Goal: Task Accomplishment & Management: Manage account settings

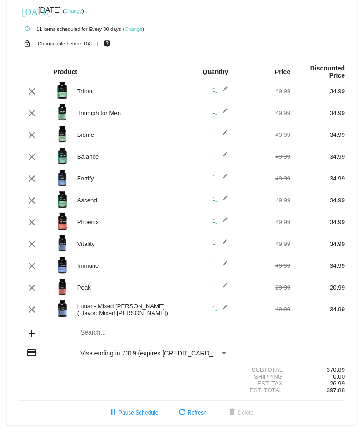
scroll to position [13, 0]
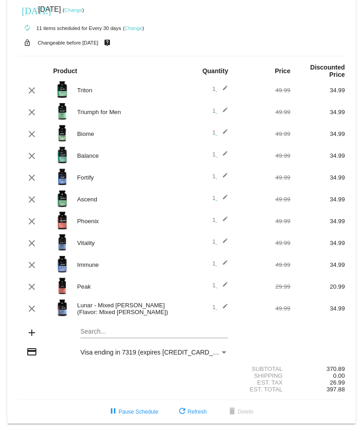
click at [120, 333] on mat-card "[DATE] [DATE] ( Change ) autorenew 11 items scheduled for Every 30 days ( Chang…" at bounding box center [181, 207] width 349 height 434
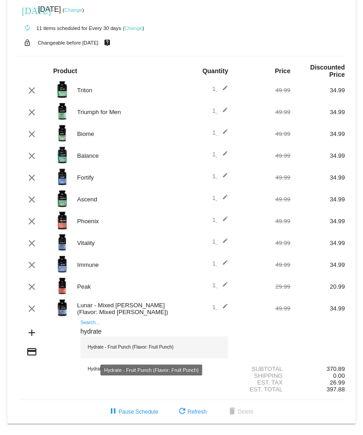
type input "hydrate"
click at [167, 347] on div "Hydrate - Fruit Punch (Flavor: Fruit Punch)" at bounding box center [154, 347] width 148 height 22
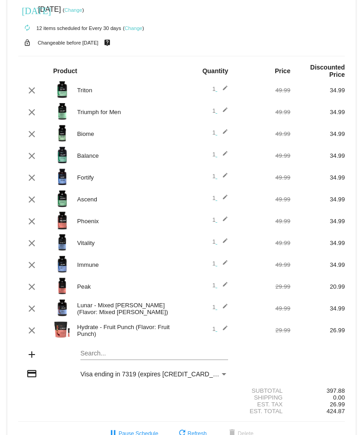
click at [126, 354] on mat-card "[DATE] [DATE] ( Change ) autorenew 12 items scheduled for Every 30 days ( Chang…" at bounding box center [181, 218] width 349 height 456
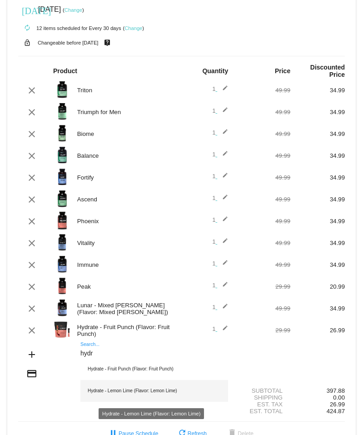
type input "hydr"
click at [115, 392] on div "Hydrate - Lemon Lime (Flavor: Lemon Lime)" at bounding box center [154, 391] width 148 height 22
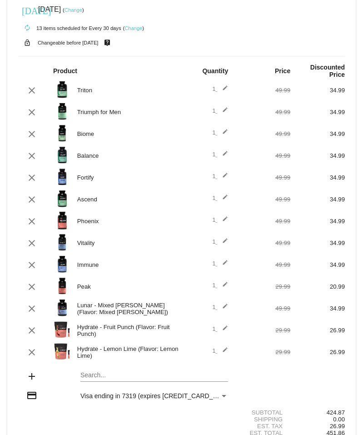
click at [118, 373] on mat-card "[DATE] [DATE] ( Change ) autorenew 13 items scheduled for Every 30 days ( Chang…" at bounding box center [181, 229] width 349 height 478
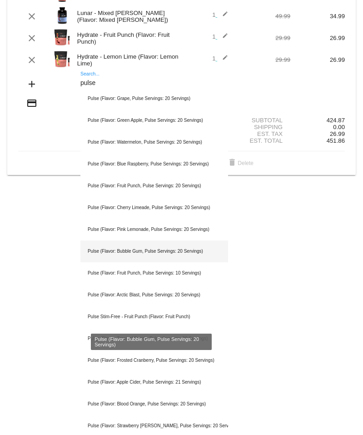
scroll to position [316, 0]
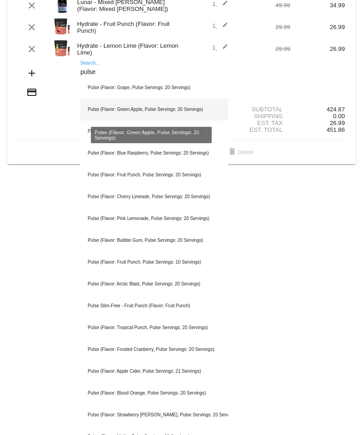
type input "pulse"
click at [145, 110] on div "Pulse (Flavor: Green Apple, Pulse Servings: 20 Servings)" at bounding box center [154, 110] width 148 height 22
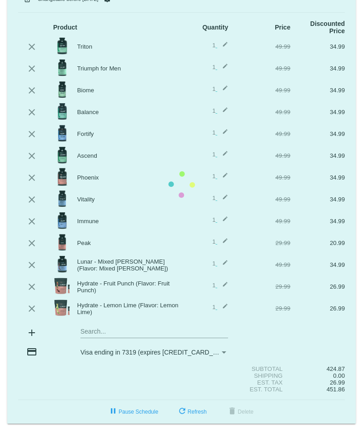
scroll to position [56, 0]
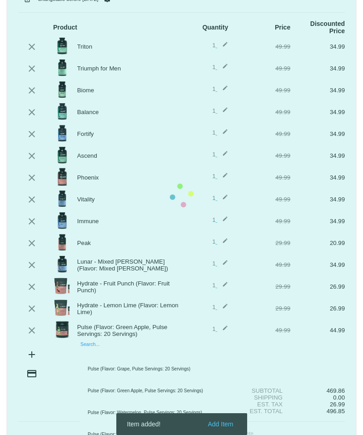
click at [105, 350] on mat-card "[DATE] [DATE] ( Change ) autorenew 14 items scheduled for Every 30 days ( Chang…" at bounding box center [181, 195] width 349 height 499
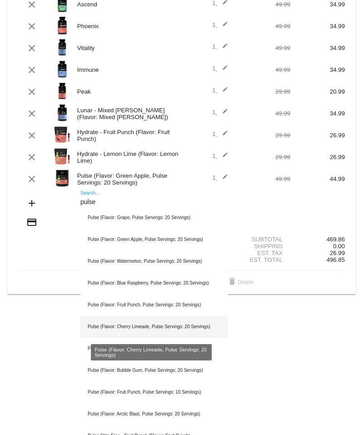
scroll to position [284, 0]
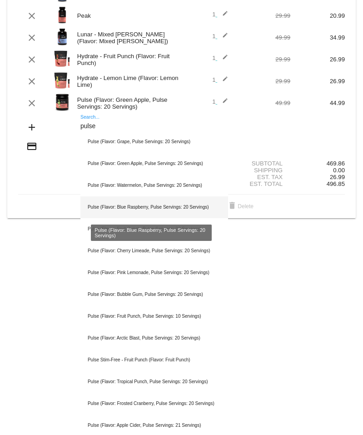
type input "pulse"
click at [139, 208] on div "Pulse (Flavor: Blue Raspberry, Pulse Servings: 20 Servings)" at bounding box center [154, 207] width 148 height 22
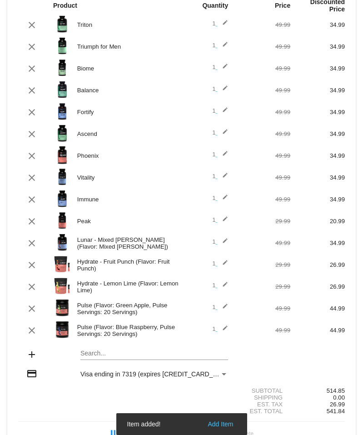
click at [123, 353] on mat-card "[DATE] [DATE] ( Change ) autorenew 15 items scheduled for Every 30 days ( Chang…" at bounding box center [181, 184] width 349 height 521
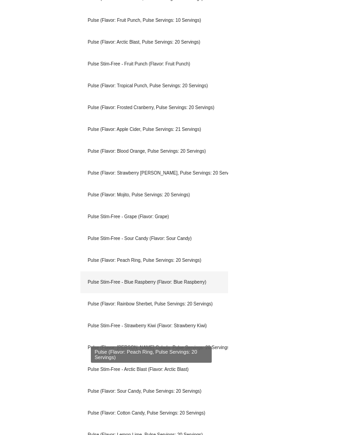
scroll to position [608, 0]
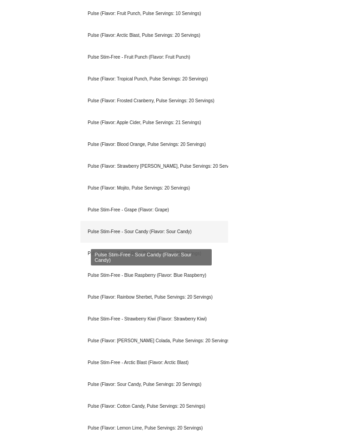
type input "pulse"
click at [141, 236] on div "Pulse Stim-Free - Sour Candy (Flavor: Sour Candy)" at bounding box center [154, 232] width 148 height 22
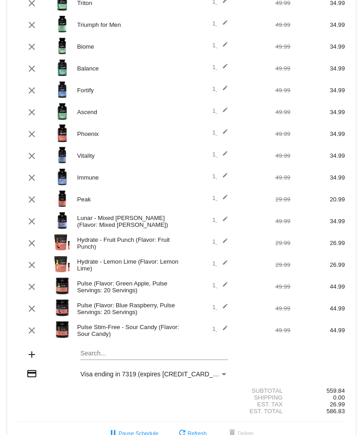
scroll to position [122, 0]
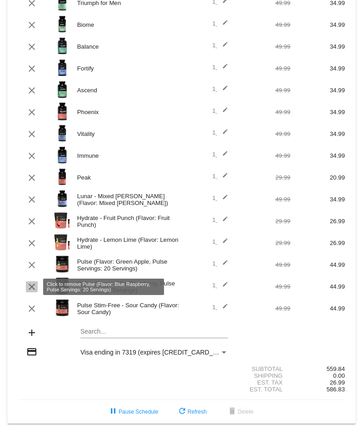
click at [30, 286] on mat-icon "clear" at bounding box center [31, 286] width 11 height 11
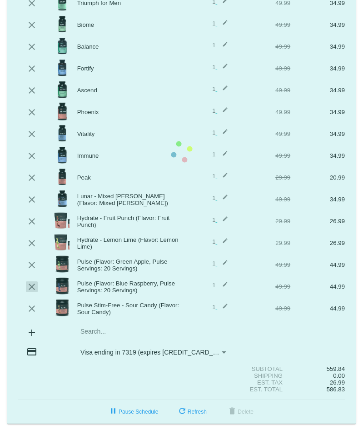
scroll to position [100, 0]
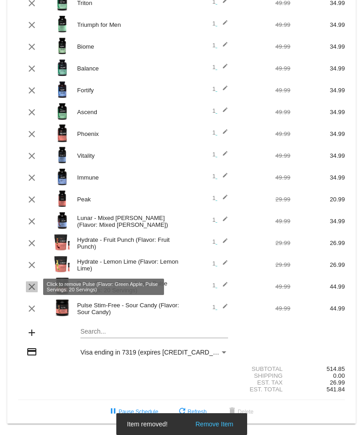
click at [33, 286] on mat-icon "clear" at bounding box center [31, 286] width 11 height 11
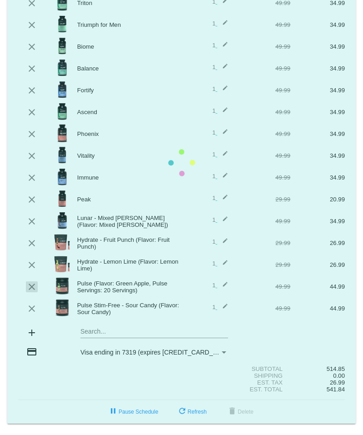
scroll to position [78, 0]
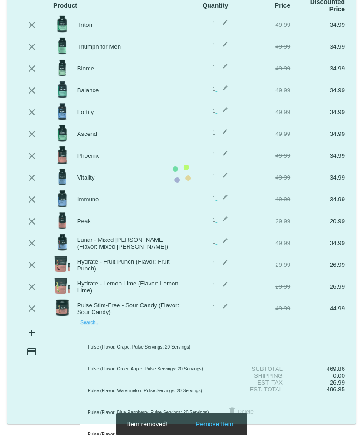
click at [114, 334] on mat-card "[DATE] [DATE] ( Change ) autorenew 14 items scheduled for Every 30 days ( Chang…" at bounding box center [181, 173] width 349 height 499
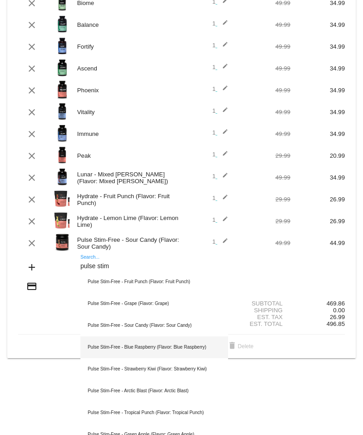
scroll to position [154, 0]
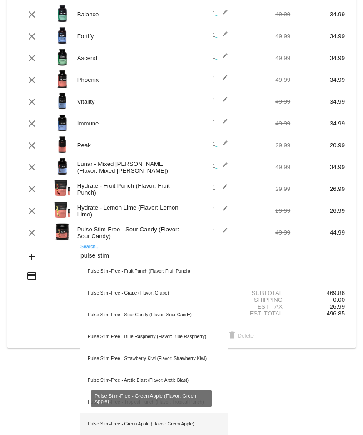
type input "pulse stim"
click at [132, 425] on div "Pulse Stim-Free - Green Apple (Flavor: Green Apple)" at bounding box center [154, 424] width 148 height 22
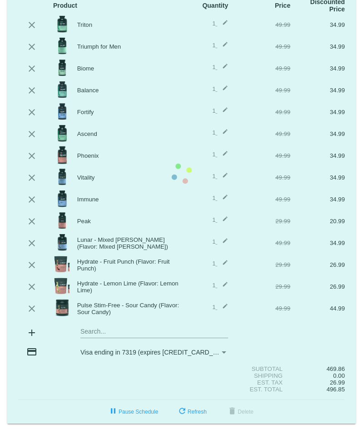
scroll to position [78, 0]
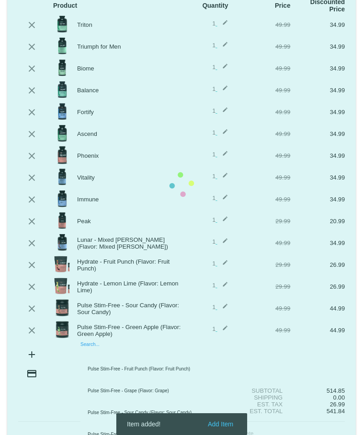
click at [110, 357] on mat-card "[DATE] [DATE] ( Change ) autorenew 15 items scheduled for Every 30 days ( Chang…" at bounding box center [181, 184] width 349 height 521
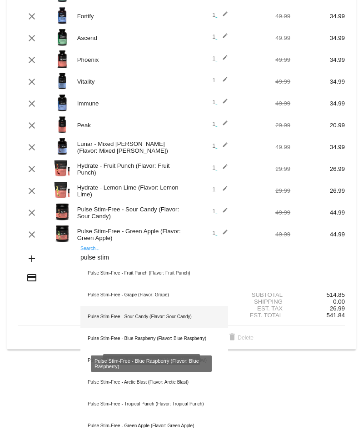
scroll to position [176, 0]
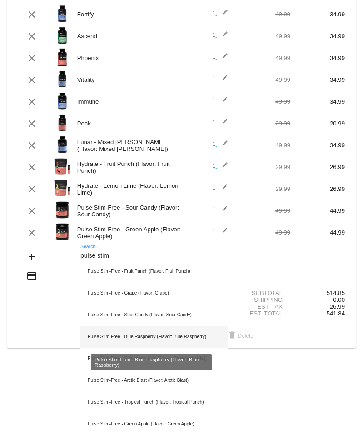
type input "pulse stim"
click at [133, 339] on div "Pulse Stim-Free - Blue Raspberry (Flavor: Blue Raspberry)" at bounding box center [154, 337] width 148 height 22
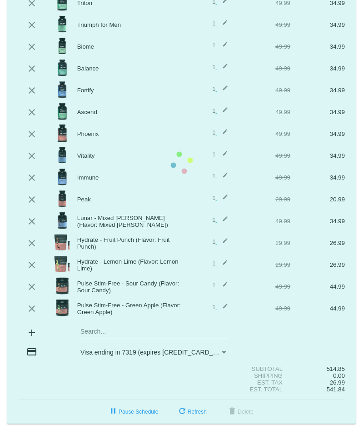
scroll to position [122, 0]
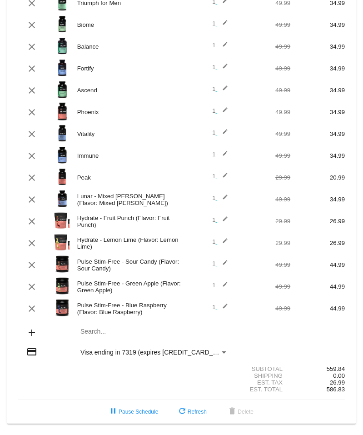
click at [114, 334] on mat-card "[DATE] [DATE] ( Change ) autorenew 16 items scheduled for Every 30 days ( Chang…" at bounding box center [181, 151] width 349 height 543
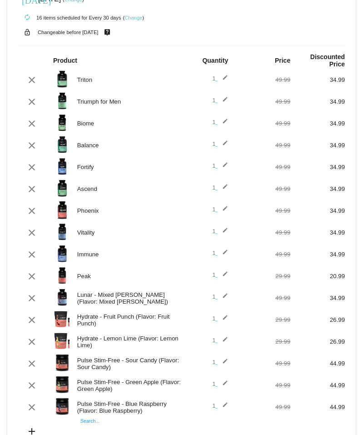
scroll to position [76, 0]
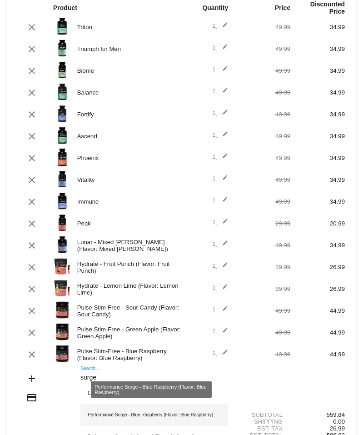
type input "surge"
click at [117, 415] on div "Performance Surge - Blue Raspberry (Flavor: Blue Raspberry)" at bounding box center [154, 415] width 148 height 22
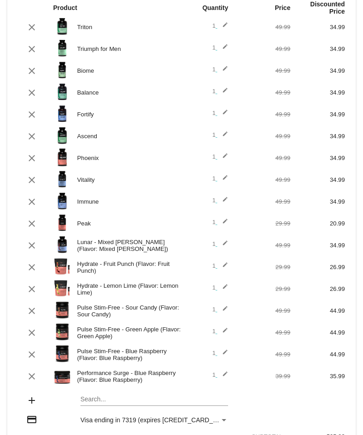
click at [137, 400] on mat-card "[DATE] [DATE] ( Change ) autorenew 17 items scheduled for Every 30 days ( Chang…" at bounding box center [181, 208] width 349 height 565
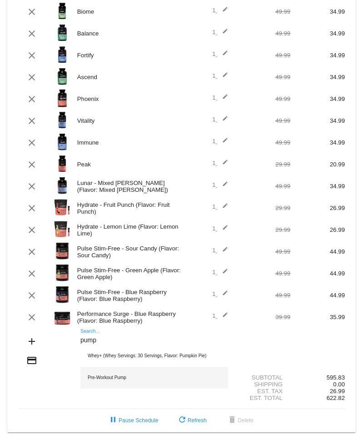
scroll to position [144, 0]
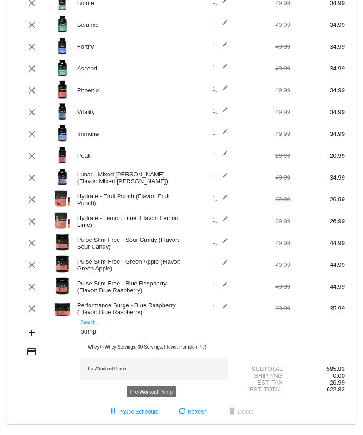
type input "pump"
click at [118, 370] on div "Pre-Workout Pump" at bounding box center [154, 369] width 148 height 22
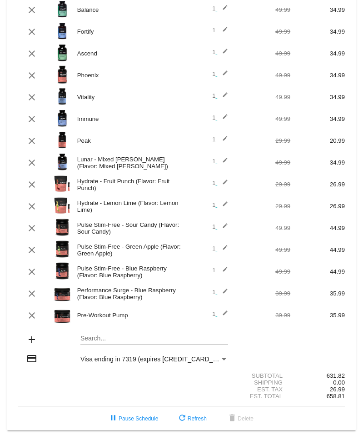
scroll to position [165, 0]
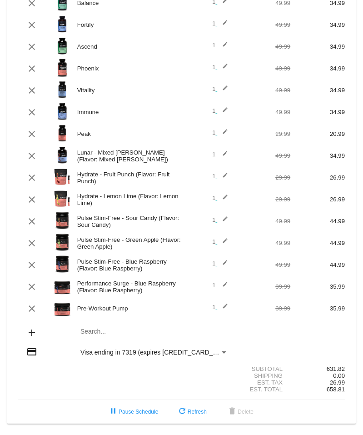
click at [123, 329] on mat-card "[DATE] [DATE] ( Change ) autorenew 18 items scheduled for Every 30 days ( Chang…" at bounding box center [181, 130] width 349 height 587
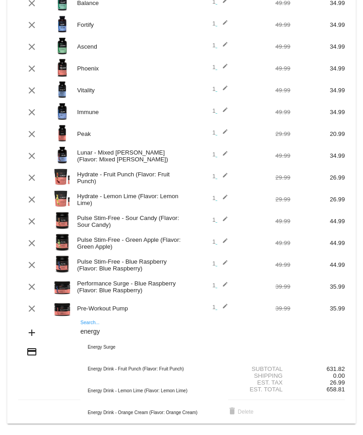
type input "energy"
